Goal: Information Seeking & Learning: Learn about a topic

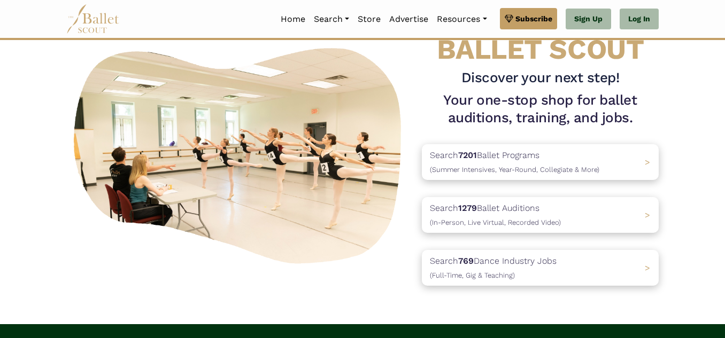
scroll to position [71, 0]
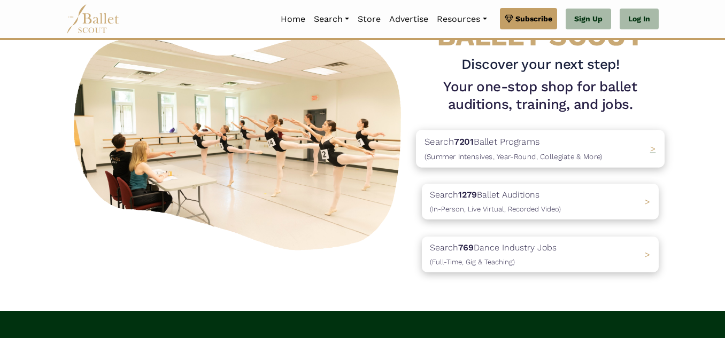
click at [632, 140] on div "Search 7201 Ballet Programs (Summer Intensives, Year-Round, Collegiate & More) >" at bounding box center [540, 148] width 249 height 37
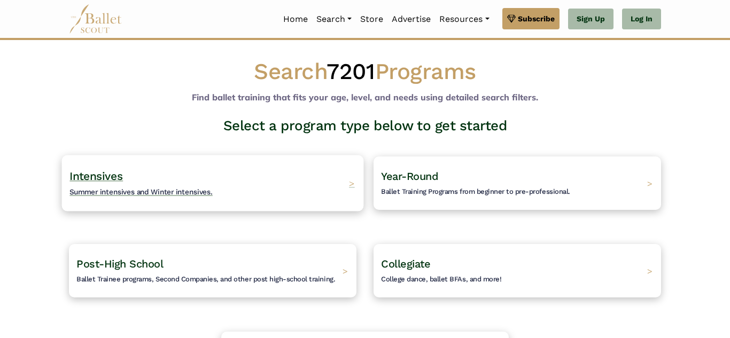
click at [328, 181] on div "Intensives Summer intensives and Winter intensives. >" at bounding box center [213, 183] width 302 height 56
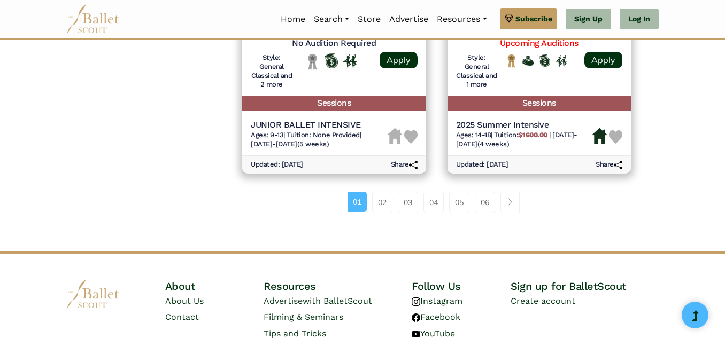
scroll to position [1604, 0]
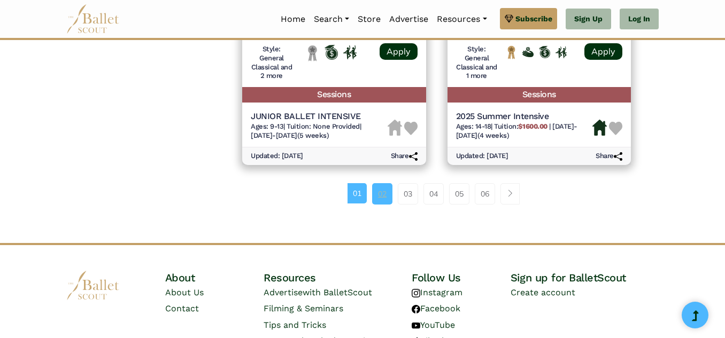
click at [387, 195] on link "02" at bounding box center [382, 193] width 20 height 21
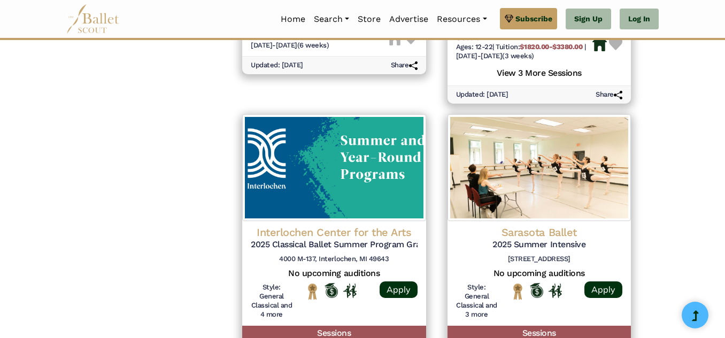
scroll to position [184, 0]
